Goal: Task Accomplishment & Management: Use online tool/utility

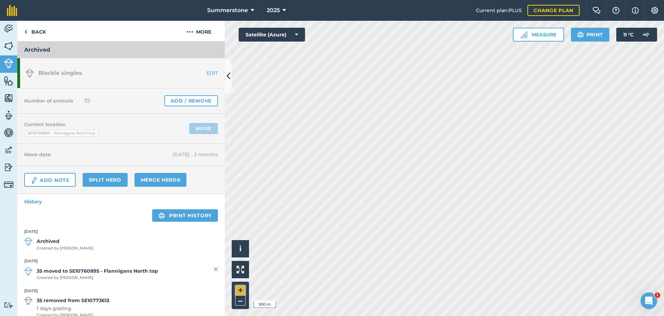
click at [240, 290] on button "+" at bounding box center [240, 290] width 10 height 10
click at [229, 81] on icon at bounding box center [229, 76] width 4 height 12
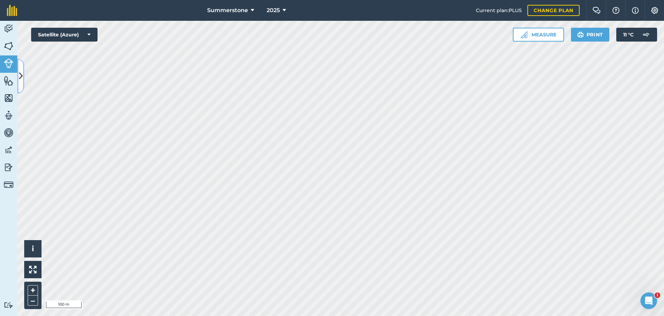
click at [21, 80] on icon at bounding box center [21, 76] width 4 height 12
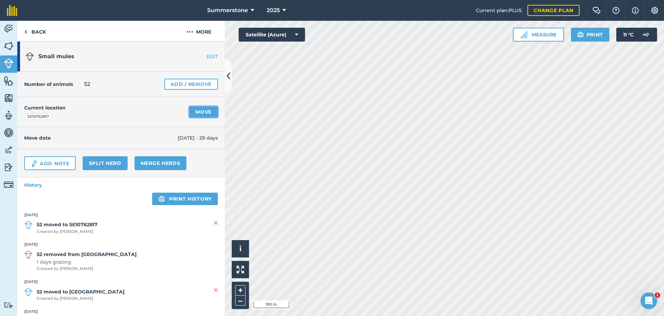
click at [199, 113] on link "Move" at bounding box center [203, 111] width 29 height 11
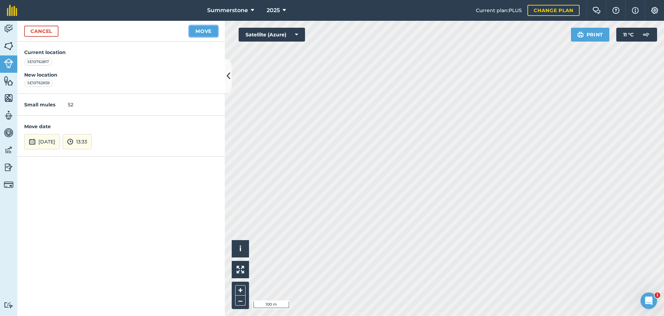
click at [200, 31] on button "Move" at bounding box center [203, 31] width 29 height 11
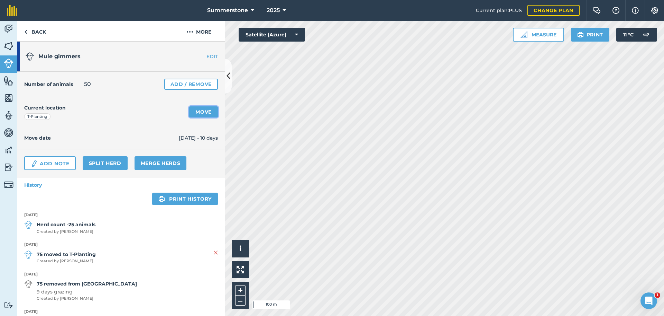
click at [197, 116] on link "Move" at bounding box center [203, 111] width 29 height 11
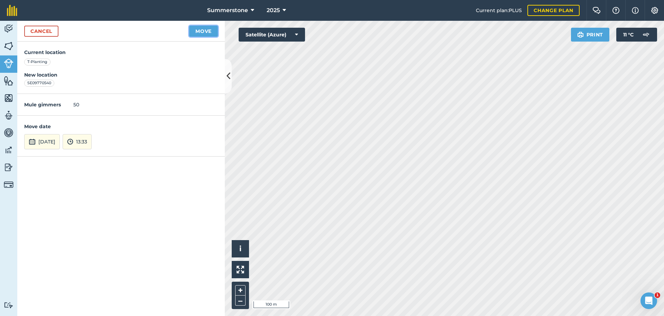
click at [199, 31] on button "Move" at bounding box center [203, 31] width 29 height 11
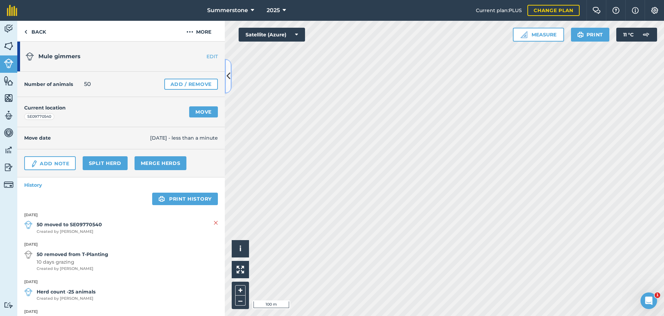
click at [229, 77] on icon at bounding box center [229, 76] width 4 height 12
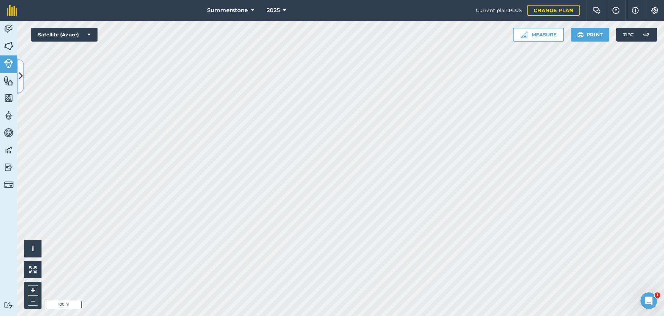
click at [21, 82] on icon at bounding box center [21, 76] width 4 height 12
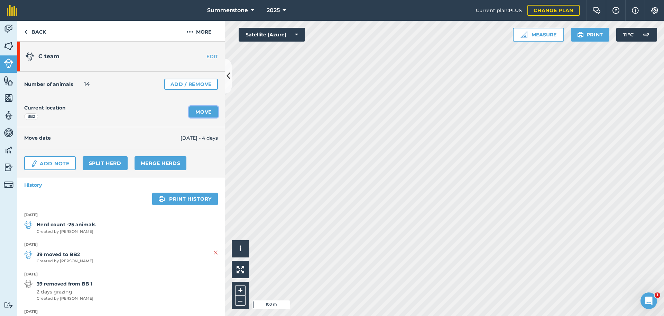
click at [205, 111] on link "Move" at bounding box center [203, 111] width 29 height 11
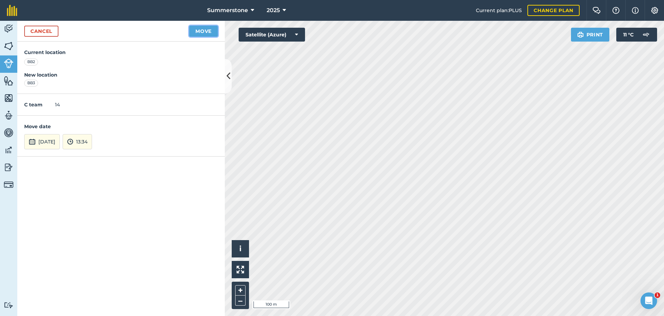
click at [203, 31] on button "Move" at bounding box center [203, 31] width 29 height 11
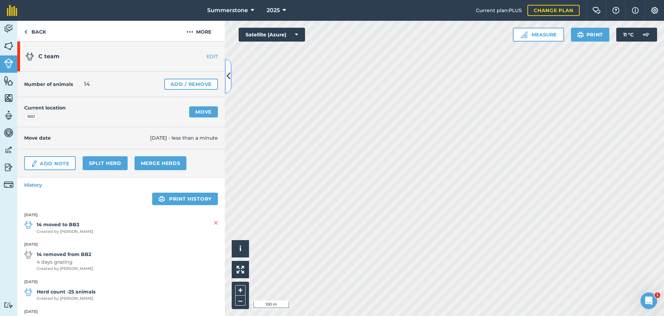
click at [228, 72] on icon at bounding box center [229, 76] width 4 height 12
